Goal: Information Seeking & Learning: Learn about a topic

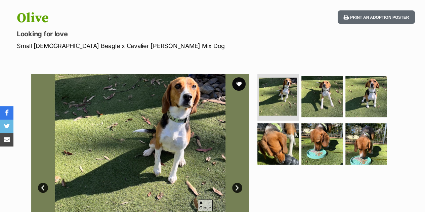
click at [315, 102] on img at bounding box center [321, 96] width 41 height 41
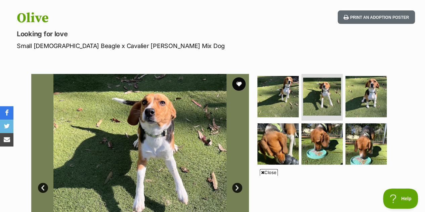
click at [369, 106] on img at bounding box center [365, 96] width 41 height 41
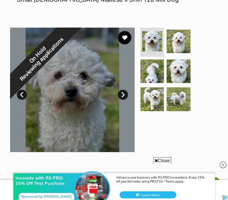
click at [121, 95] on link "Next" at bounding box center [123, 95] width 10 height 10
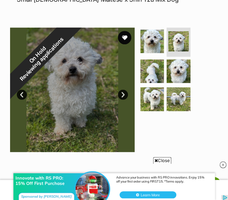
click at [121, 95] on link "Next" at bounding box center [123, 95] width 10 height 10
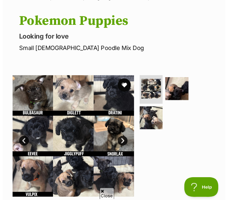
scroll to position [61, 0]
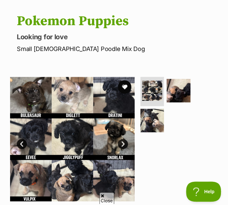
click at [175, 90] on img at bounding box center [179, 91] width 24 height 24
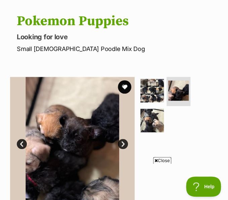
scroll to position [0, 0]
click at [143, 126] on img at bounding box center [152, 121] width 24 height 24
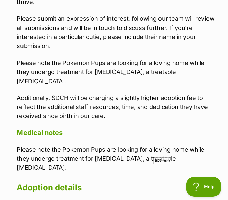
scroll to position [632, 0]
